Goal: Use online tool/utility: Utilize a website feature to perform a specific function

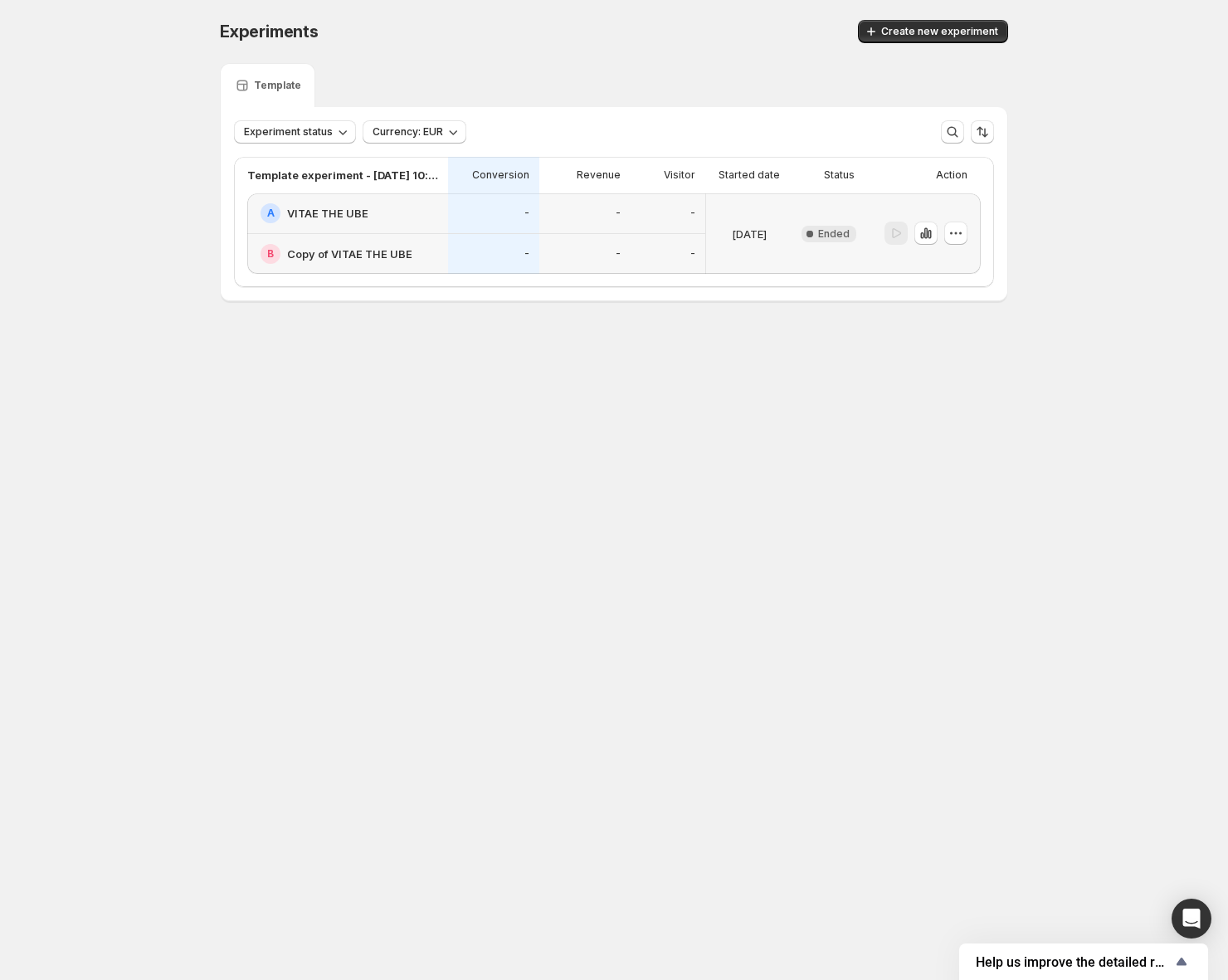
click at [628, 227] on div "-" at bounding box center [585, 213] width 91 height 40
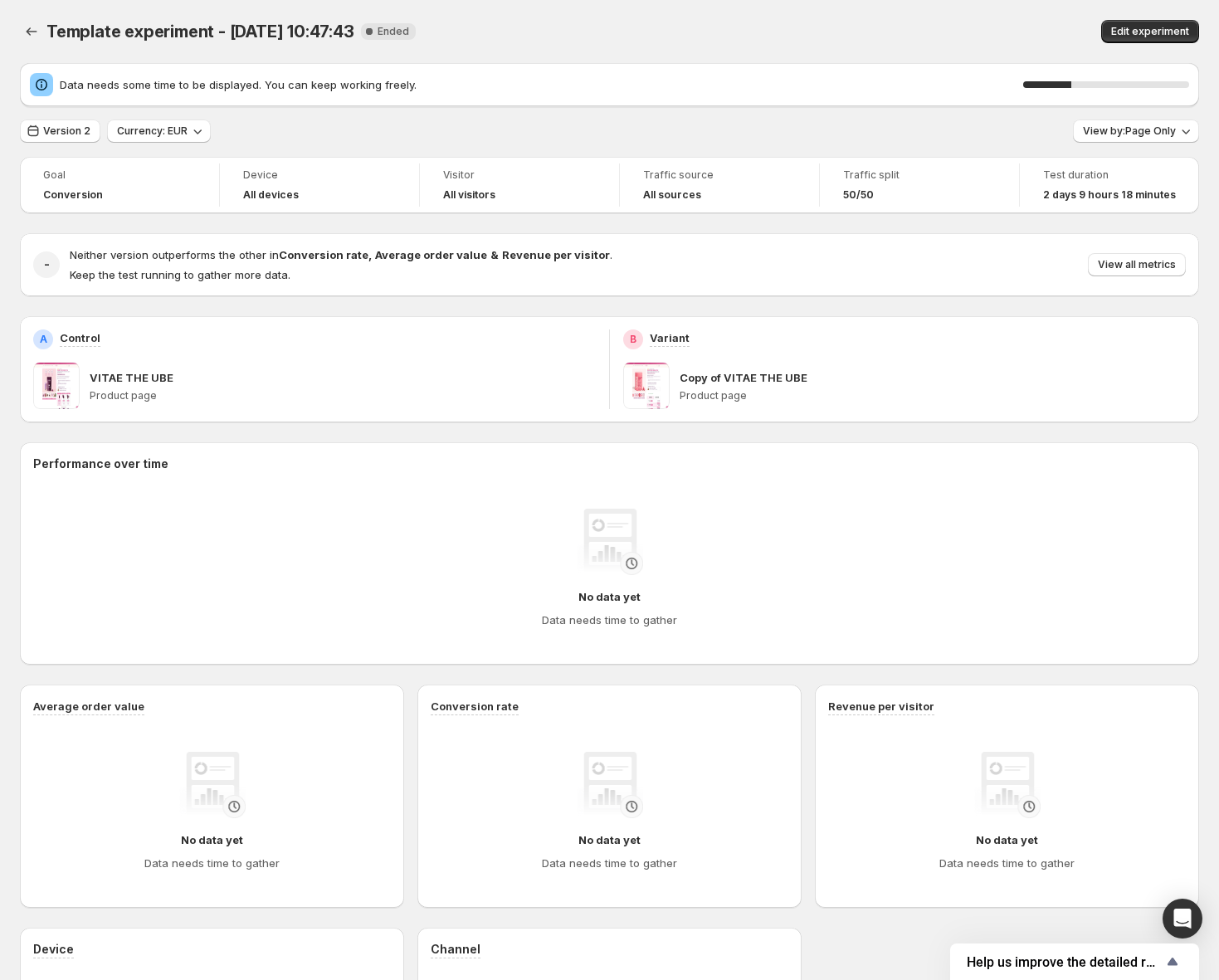
click at [44, 34] on div at bounding box center [32, 31] width 27 height 24
click at [38, 33] on icon "Back" at bounding box center [31, 31] width 17 height 17
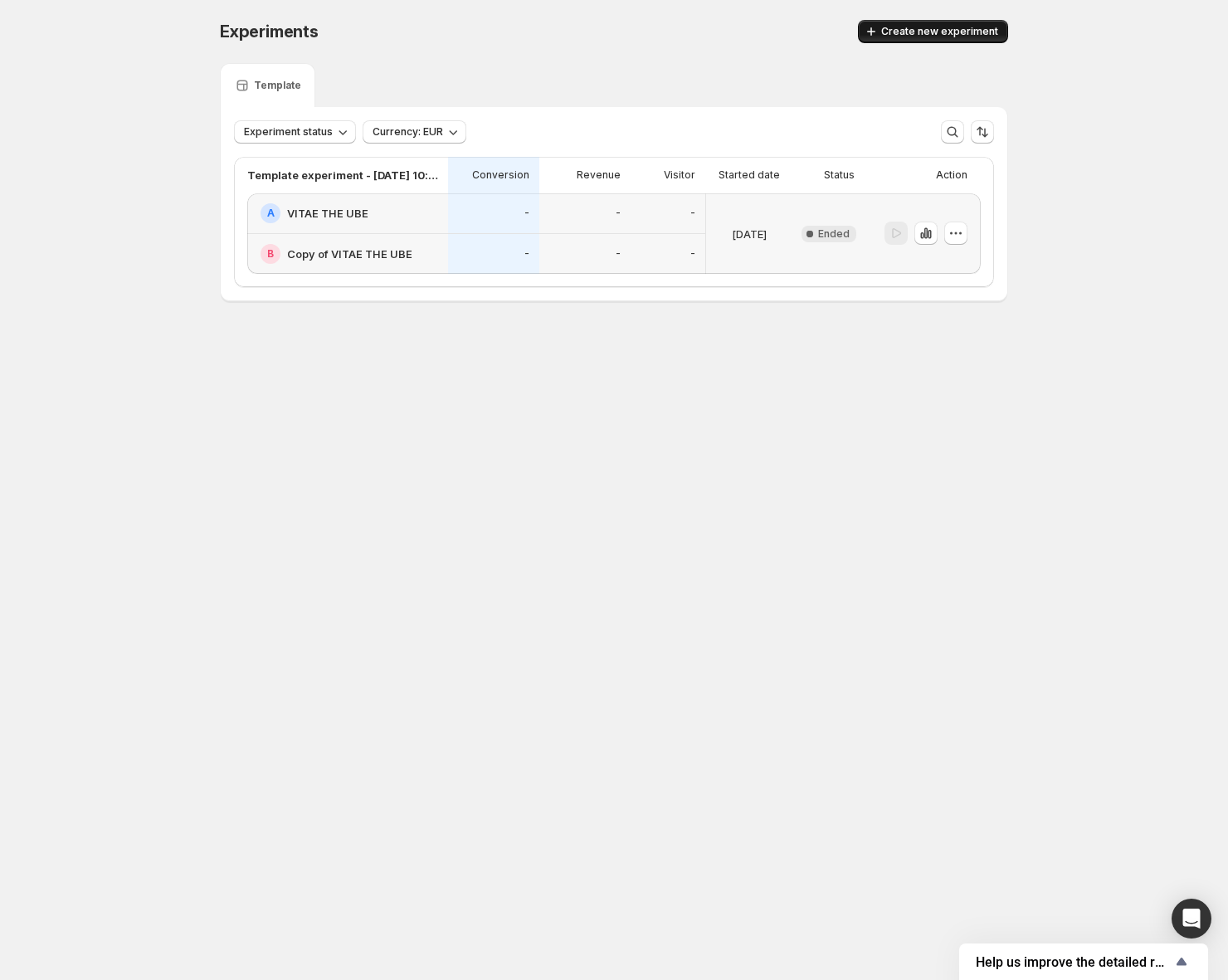
click at [888, 42] on button "Create new experiment" at bounding box center [933, 31] width 150 height 24
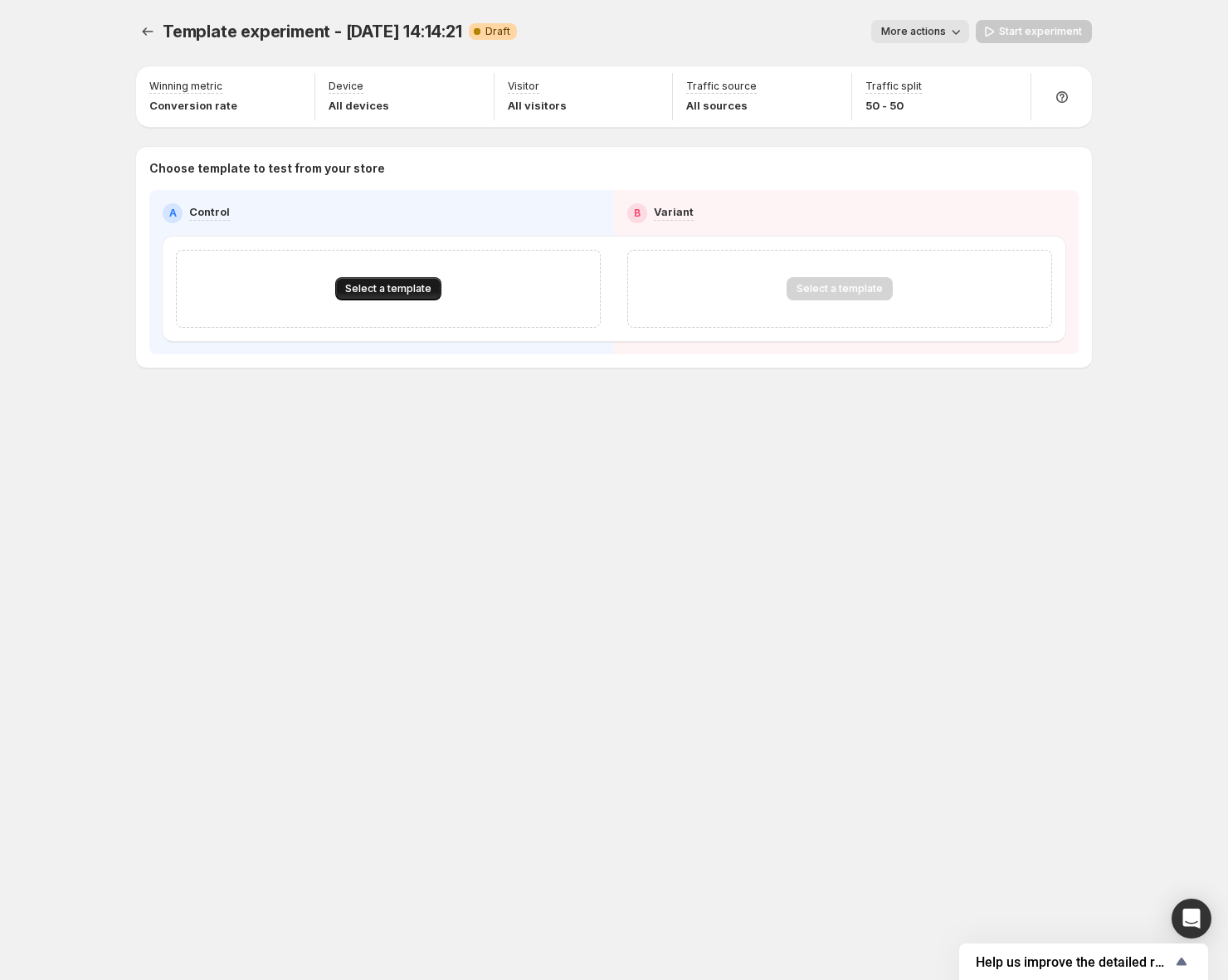
click at [415, 291] on span "Select a template" at bounding box center [388, 289] width 87 height 14
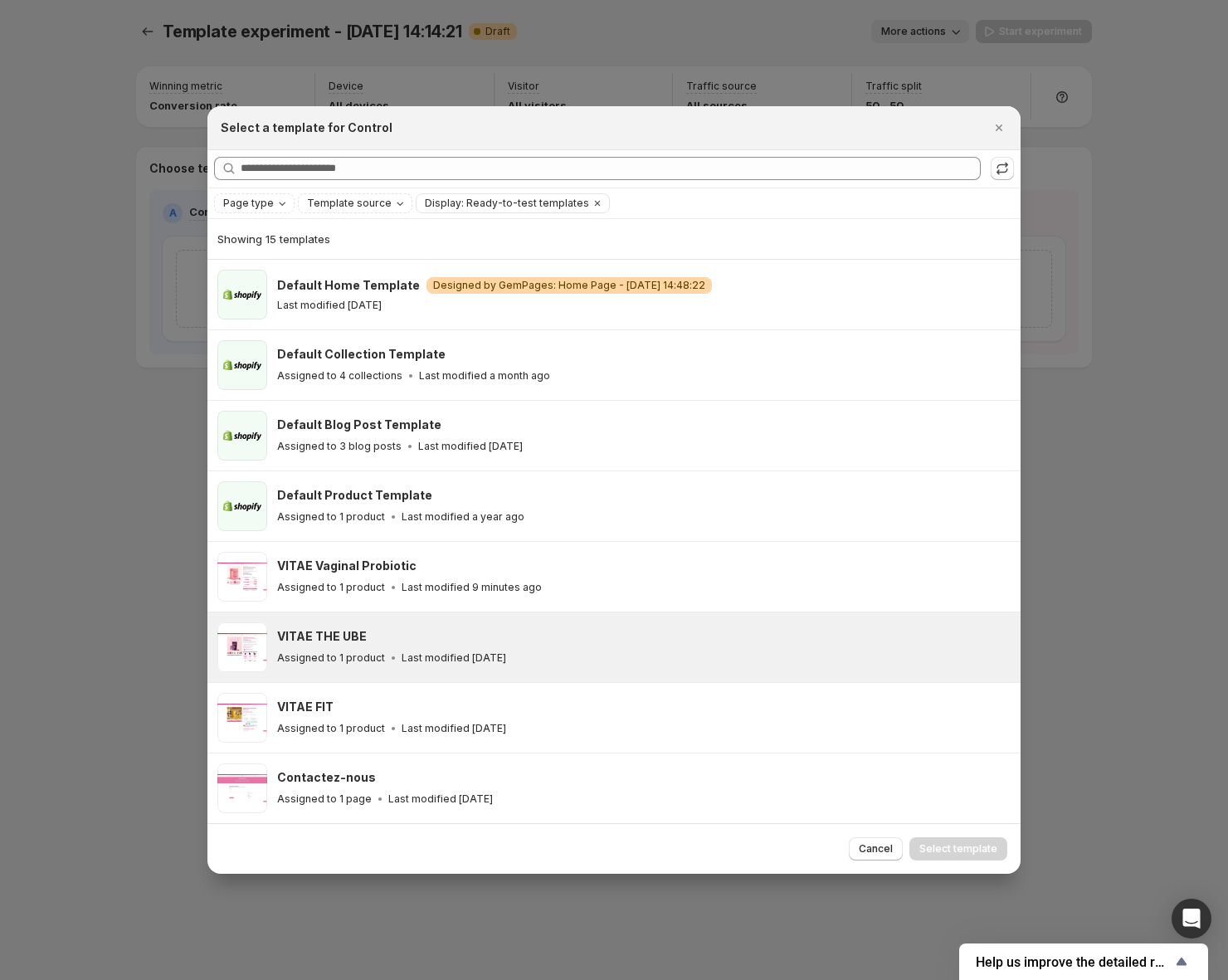
click at [403, 622] on div "VITAE THE UBE Assigned to 1 product Last modified [DATE]" at bounding box center [644, 647] width 733 height 50
click at [975, 855] on button "Select template" at bounding box center [959, 849] width 98 height 24
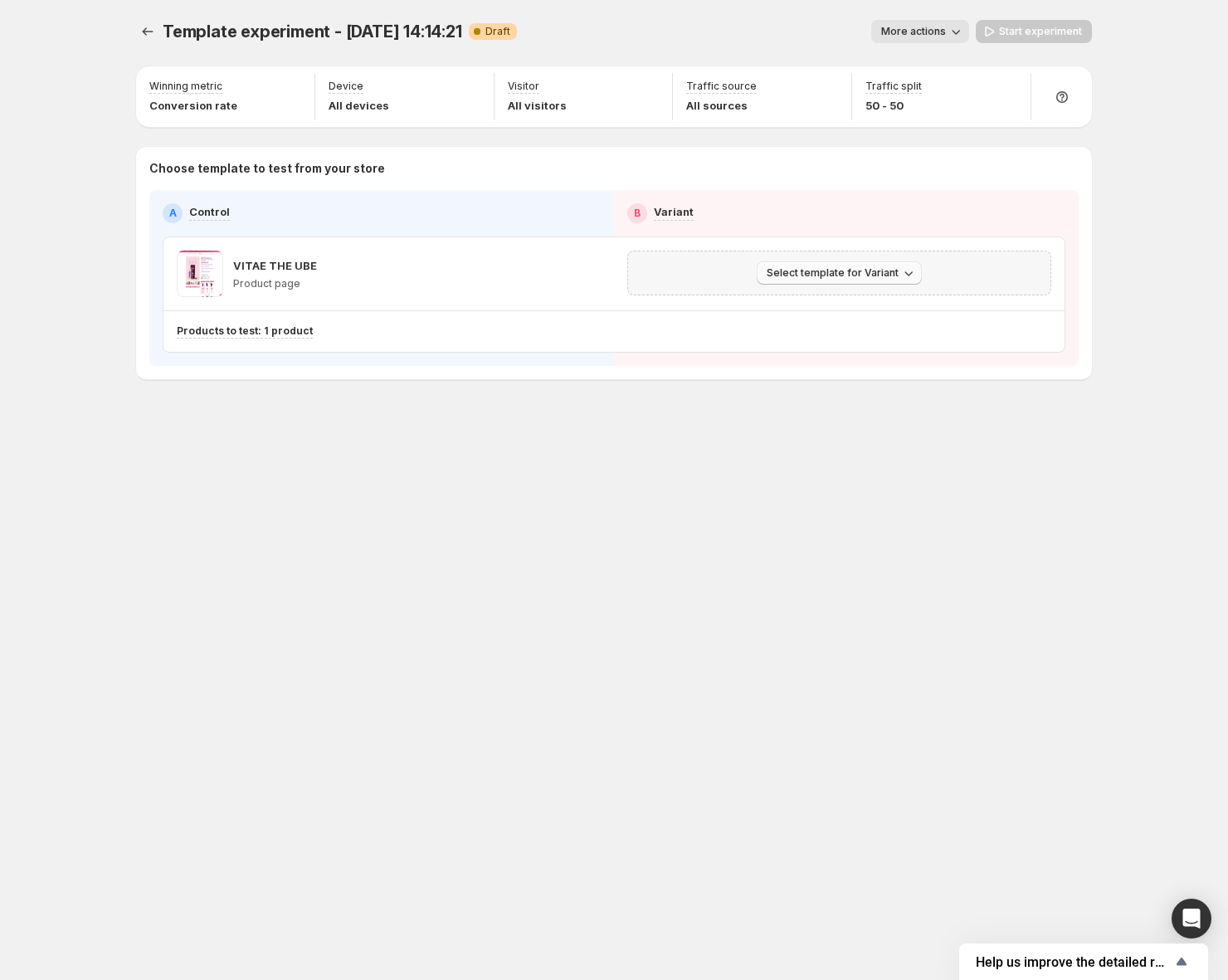
click at [779, 273] on span "Select template for Variant" at bounding box center [833, 273] width 132 height 14
click at [805, 341] on span "Create Variant based on Control" at bounding box center [843, 336] width 169 height 14
